Goal: Obtain resource: Obtain resource

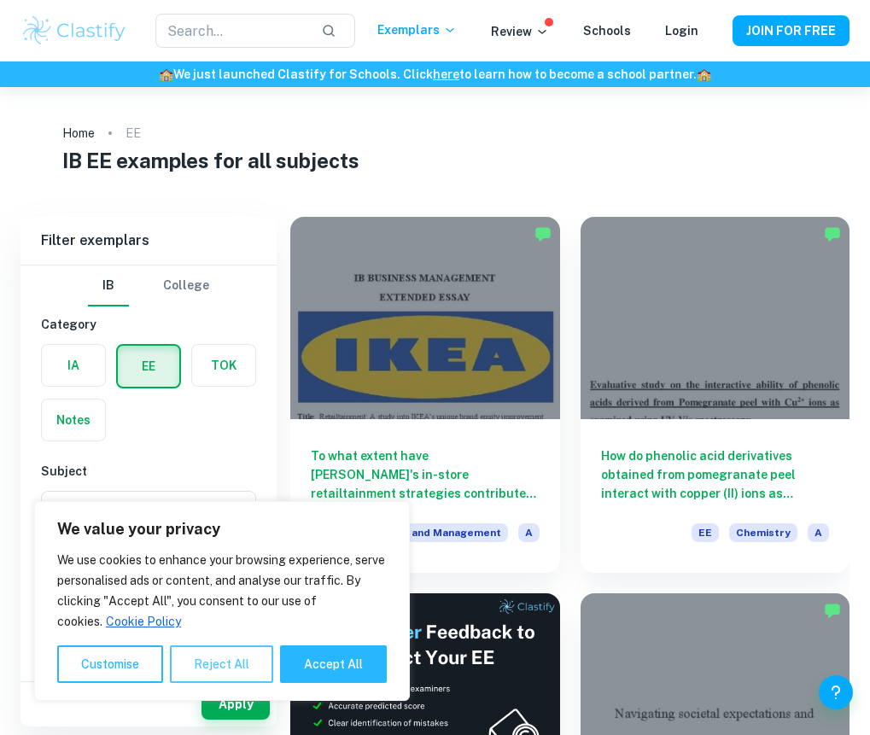
click at [218, 651] on button "Reject All" at bounding box center [221, 665] width 103 height 38
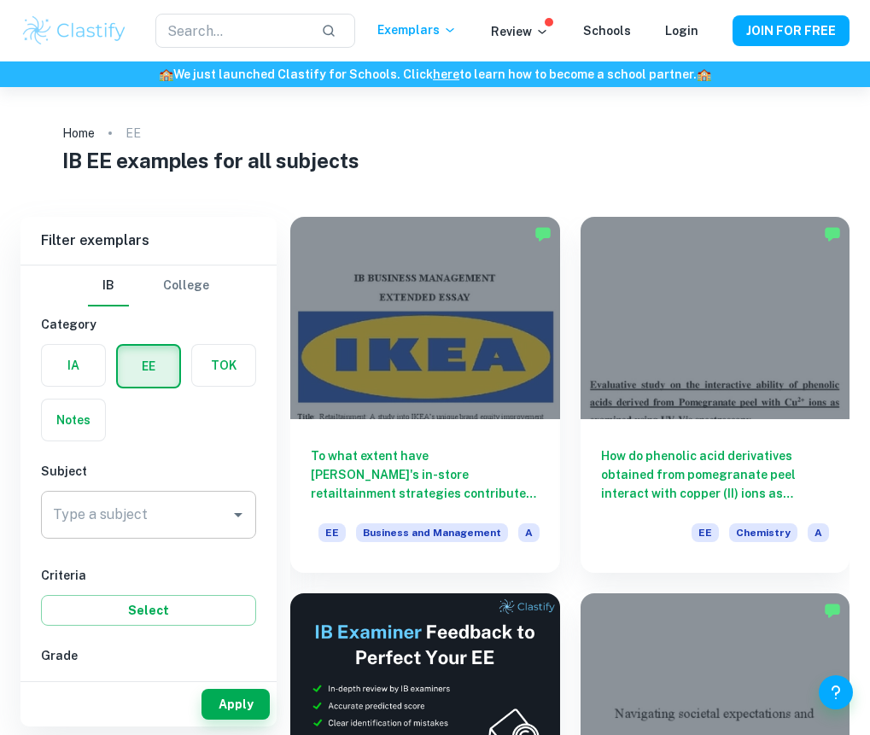
click at [168, 536] on div "Type a subject" at bounding box center [148, 515] width 215 height 48
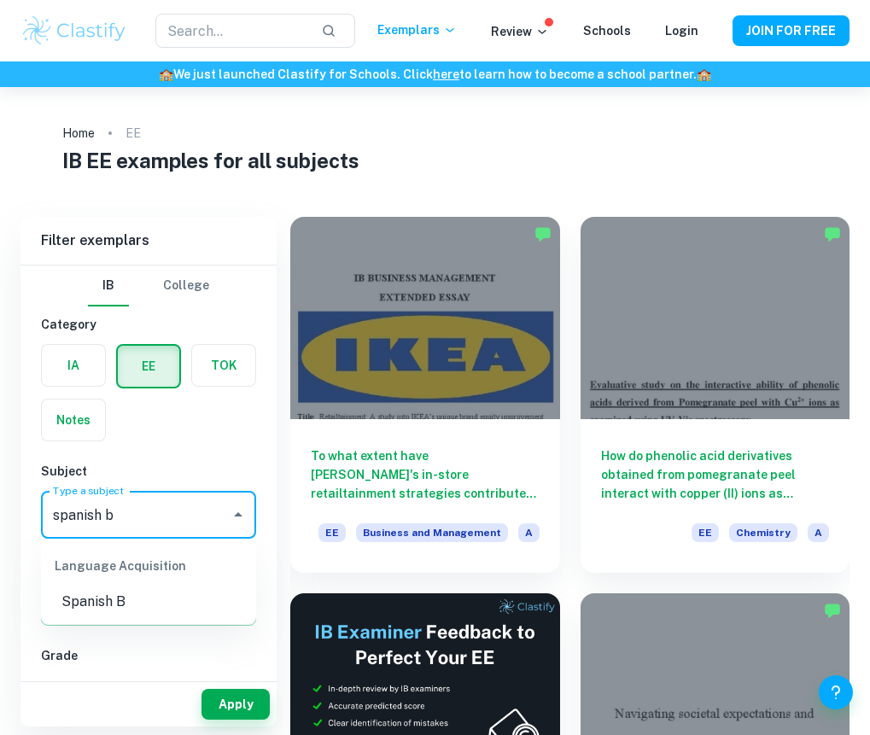
click at [118, 608] on li "Spanish B" at bounding box center [148, 602] width 215 height 31
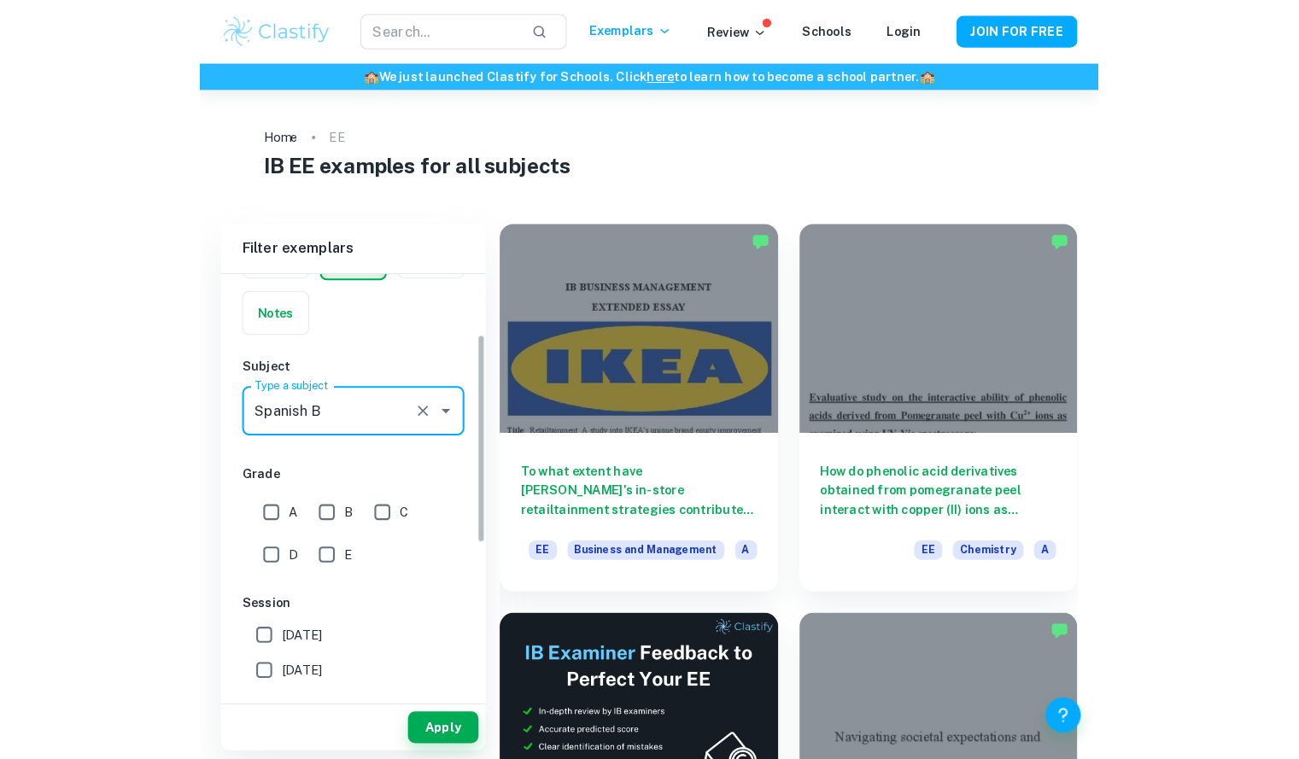
scroll to position [117, 0]
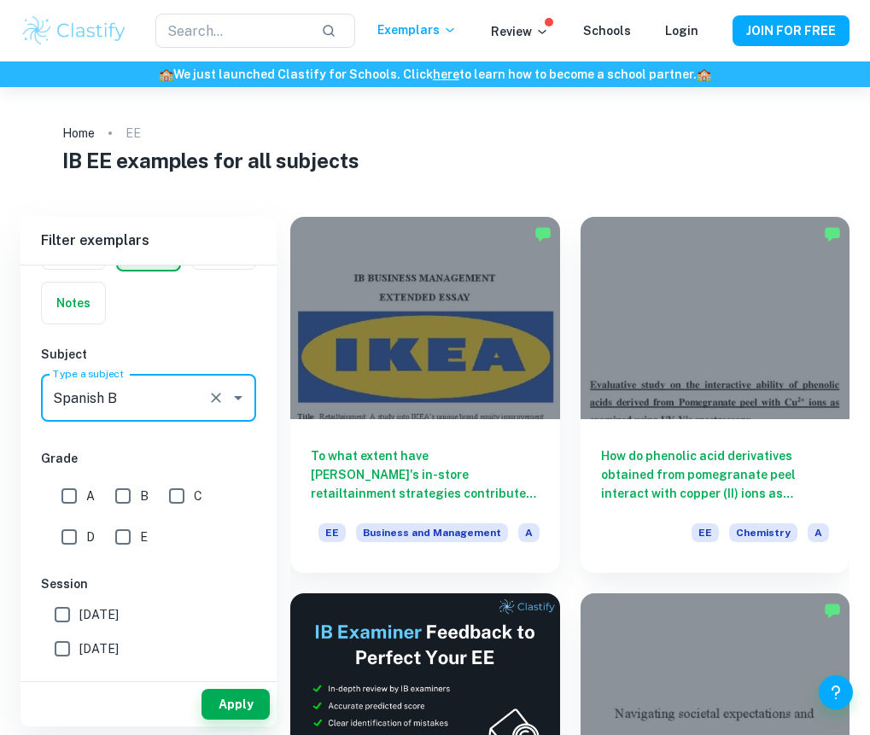
type input "Spanish B"
click at [67, 492] on input "A" at bounding box center [69, 496] width 34 height 34
checkbox input "true"
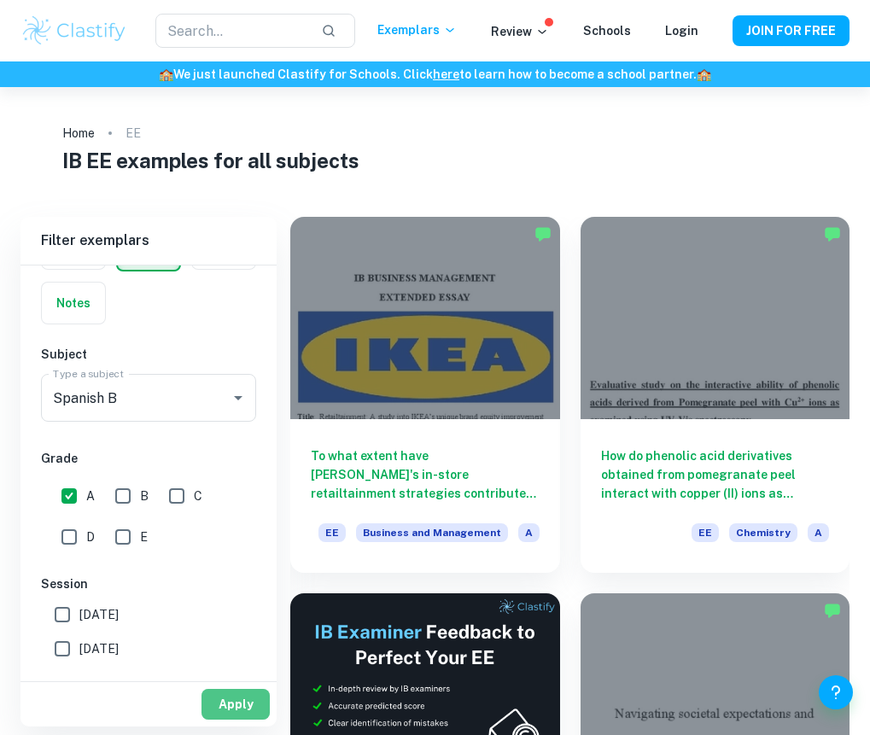
click at [237, 702] on button "Apply" at bounding box center [236, 704] width 68 height 31
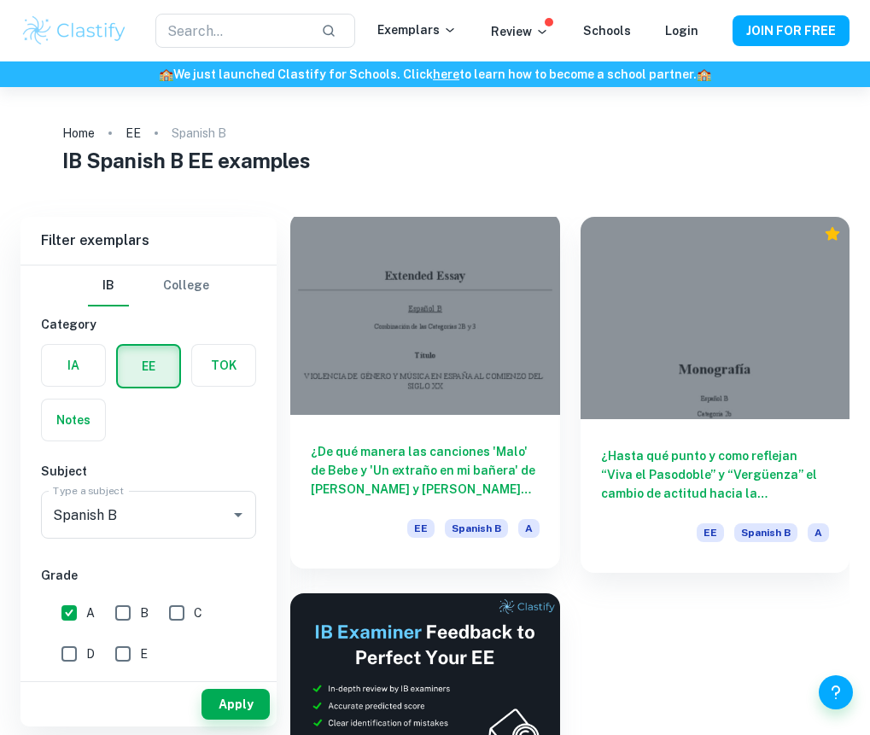
click at [460, 350] on div at bounding box center [425, 314] width 270 height 202
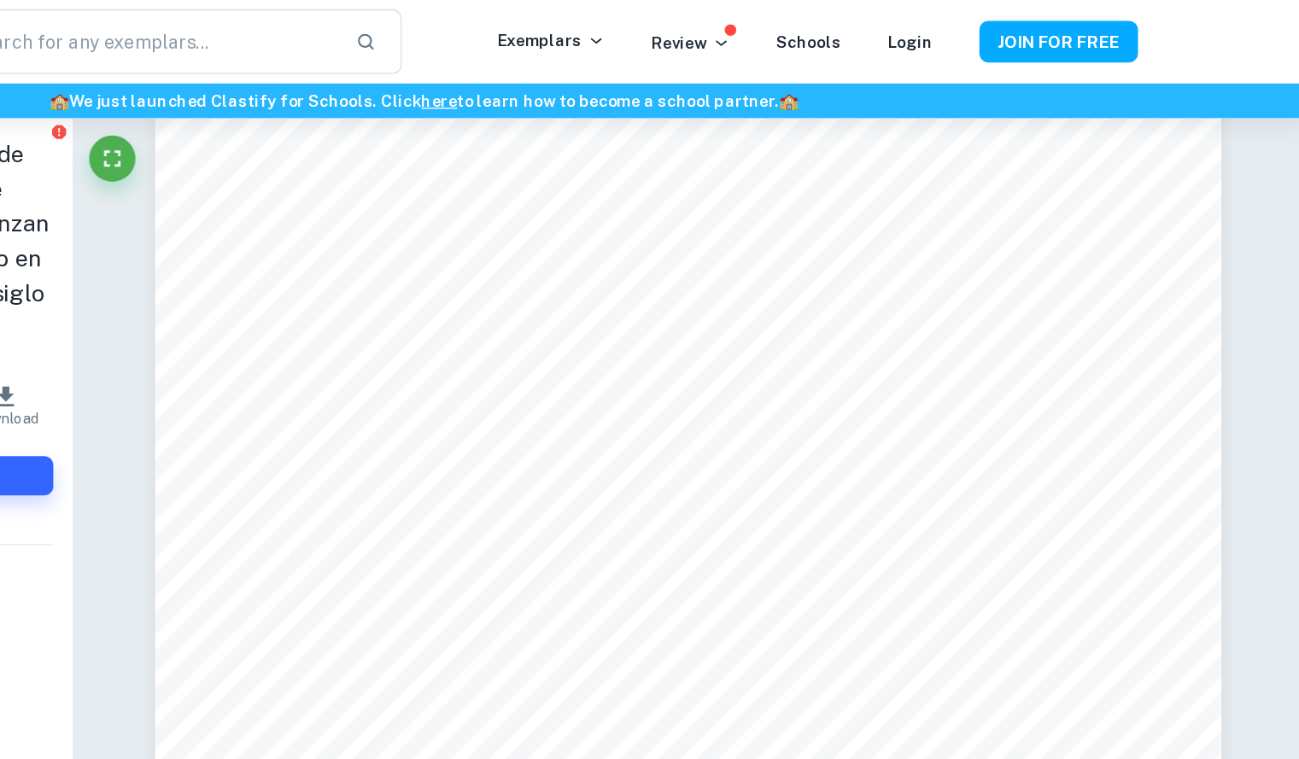
scroll to position [11774, 0]
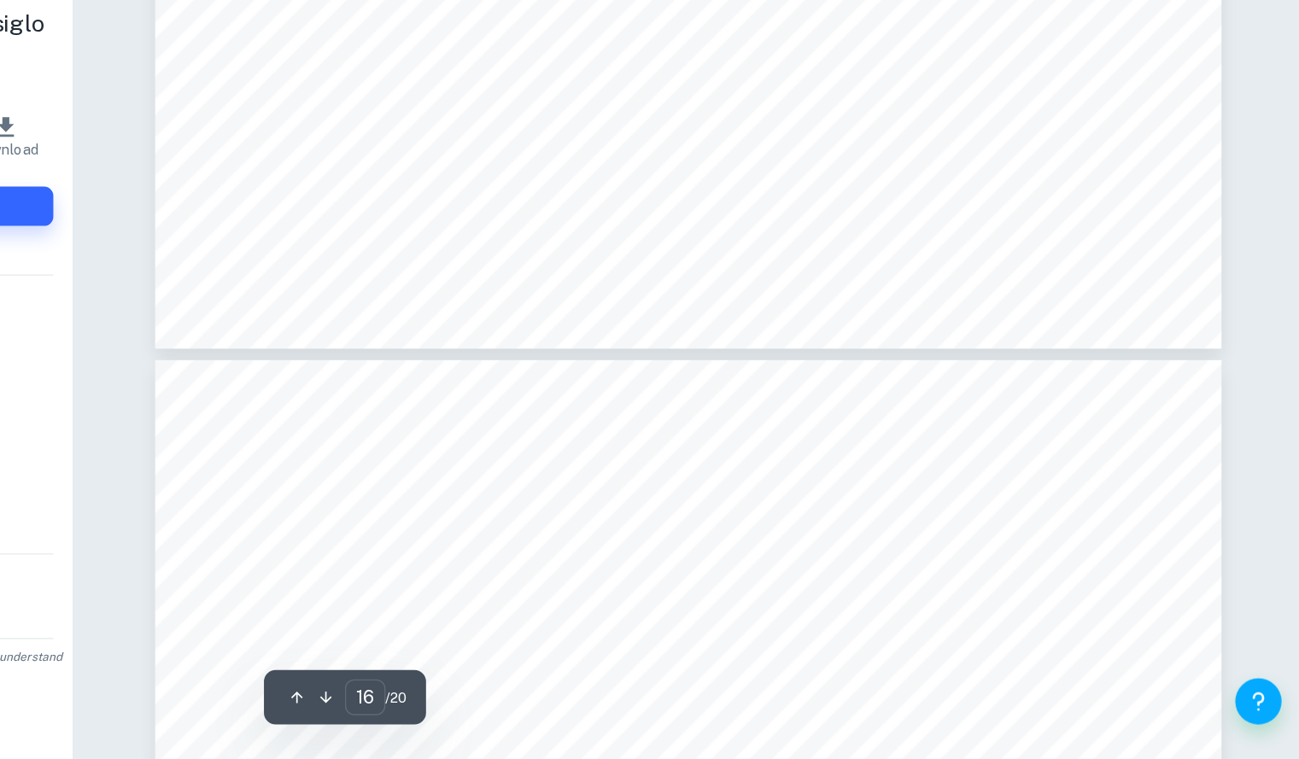
type input "17"
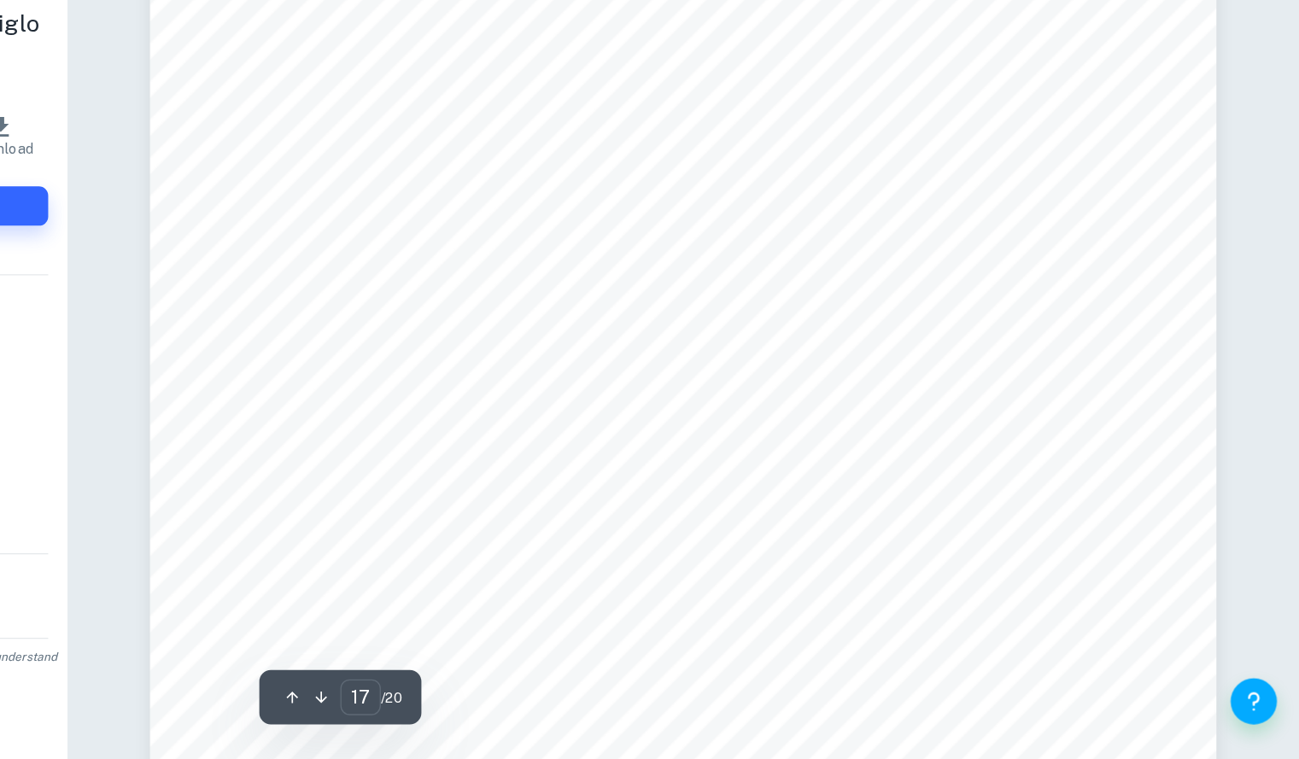
scroll to position [17076, 0]
